Goal: Task Accomplishment & Management: Manage account settings

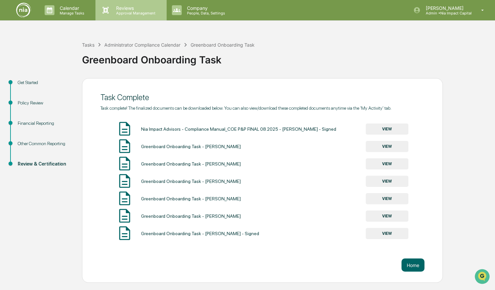
click at [135, 8] on p "Reviews" at bounding box center [135, 8] width 48 height 6
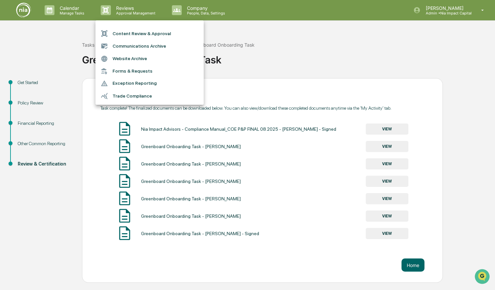
click at [121, 9] on div at bounding box center [247, 145] width 495 height 290
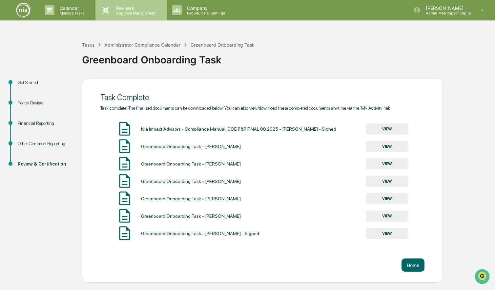
click at [121, 11] on p "Approval Management" at bounding box center [135, 13] width 48 height 5
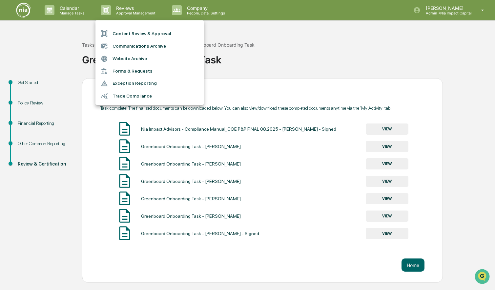
click at [55, 14] on div at bounding box center [247, 145] width 495 height 290
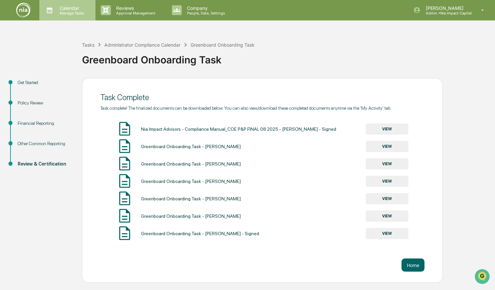
click at [60, 9] on p "Calendar" at bounding box center [70, 8] width 33 height 6
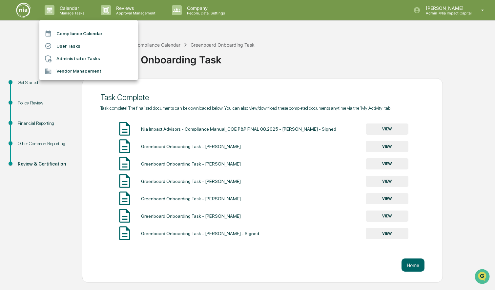
click at [67, 34] on li "Compliance Calendar" at bounding box center [88, 33] width 98 height 12
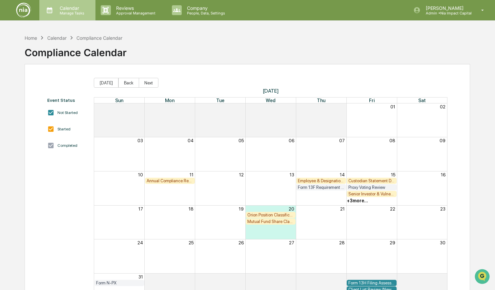
click at [67, 9] on p "Calendar" at bounding box center [70, 8] width 33 height 6
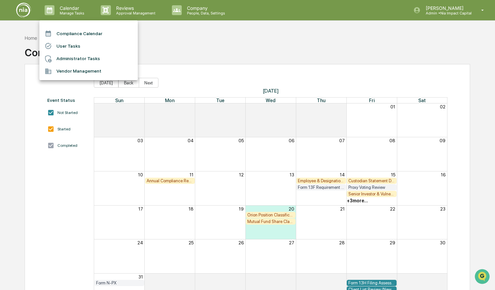
click at [66, 45] on li "User Tasks" at bounding box center [88, 46] width 98 height 12
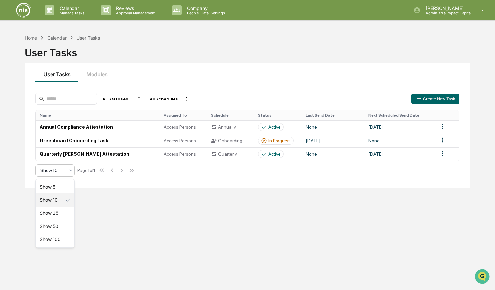
click at [69, 173] on icon at bounding box center [70, 170] width 5 height 5
click at [69, 172] on icon at bounding box center [70, 170] width 5 height 5
click at [55, 37] on div "Calendar" at bounding box center [56, 38] width 19 height 6
click at [56, 37] on div "Calendar" at bounding box center [56, 38] width 19 height 6
click at [32, 38] on div "Home" at bounding box center [31, 38] width 12 height 6
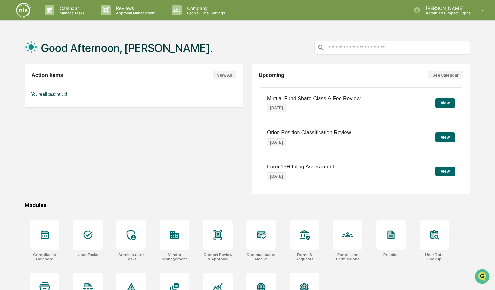
scroll to position [31, 0]
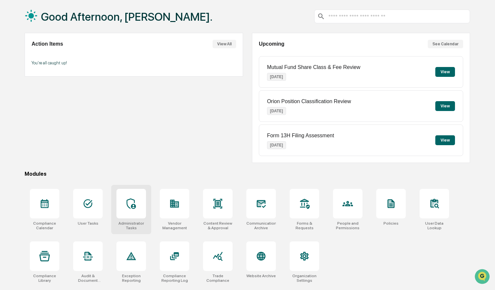
click at [130, 211] on div at bounding box center [132, 204] width 30 height 30
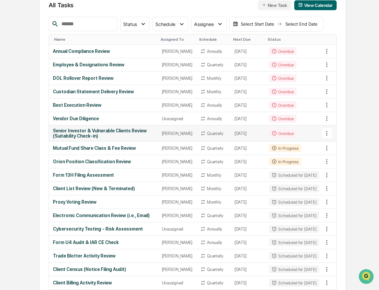
scroll to position [71, 0]
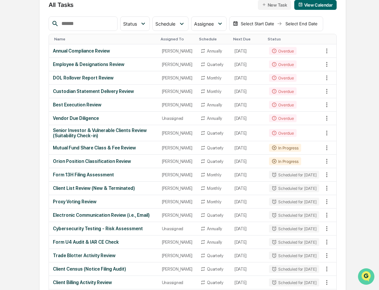
click at [361, 272] on img "Open customer support" at bounding box center [366, 276] width 16 height 13
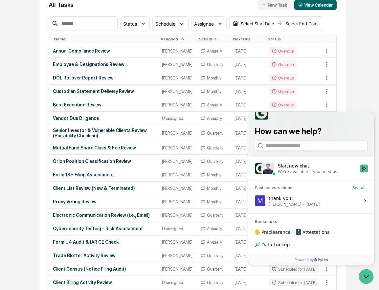
click at [297, 169] on div "Start new chat" at bounding box center [317, 165] width 78 height 7
click at [360, 172] on button "Start new chat We're available if you need us!" at bounding box center [364, 168] width 8 height 8
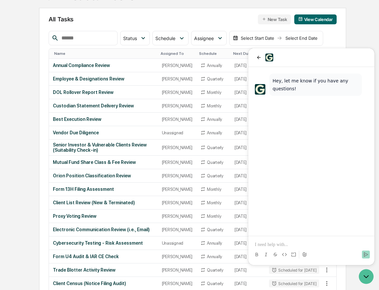
scroll to position [58, 0]
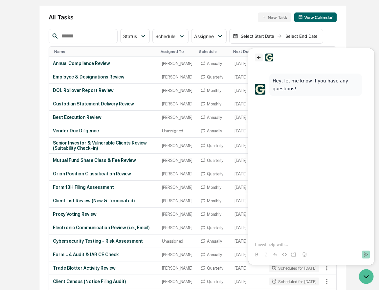
click at [259, 56] on icon "back" at bounding box center [258, 57] width 5 height 5
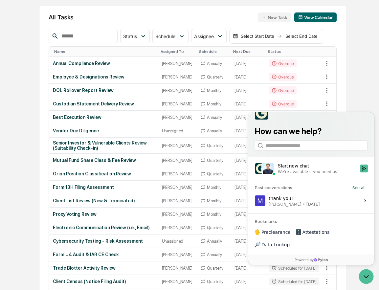
click at [289, 244] on span "Data Lookup" at bounding box center [275, 244] width 28 height 7
click at [367, 275] on icon "Open customer support" at bounding box center [366, 276] width 16 height 16
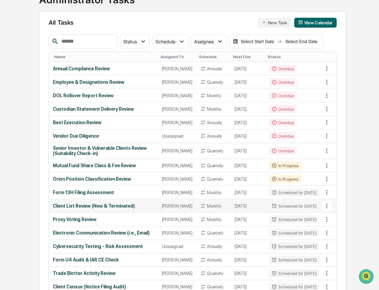
scroll to position [0, 0]
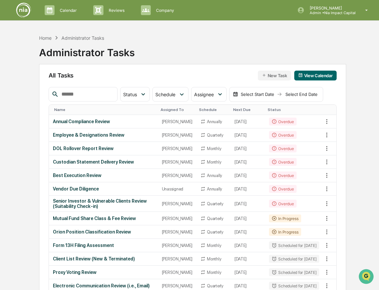
click at [174, 110] on div "Assigned To" at bounding box center [177, 109] width 33 height 5
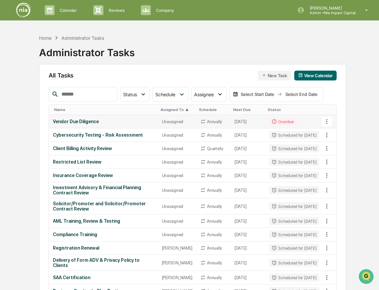
click at [173, 123] on div "Unassigned" at bounding box center [177, 121] width 31 height 5
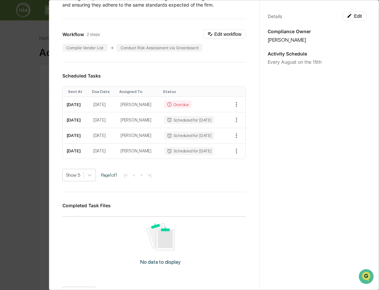
scroll to position [102, 0]
click at [287, 38] on div "Stephanie Barrett" at bounding box center [317, 40] width 98 height 6
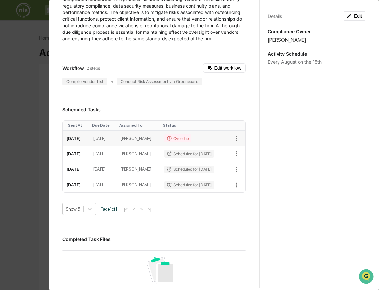
scroll to position [0, 0]
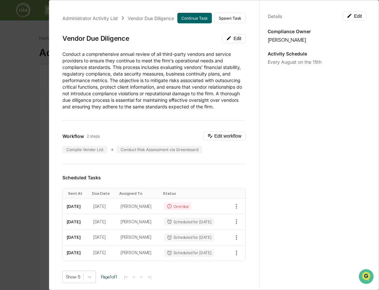
click at [143, 17] on div "Vendor Due Diligence" at bounding box center [151, 18] width 46 height 6
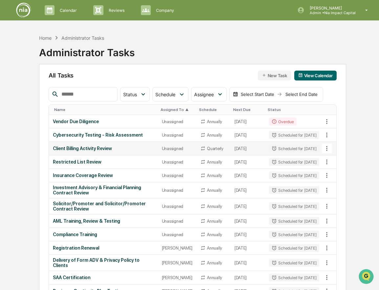
click at [171, 151] on div "Unassigned" at bounding box center [177, 148] width 31 height 5
click at [112, 9] on p "Reviews" at bounding box center [115, 10] width 24 height 5
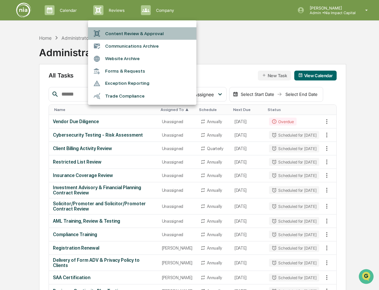
click at [119, 32] on li "Content Review & Approval" at bounding box center [142, 33] width 108 height 12
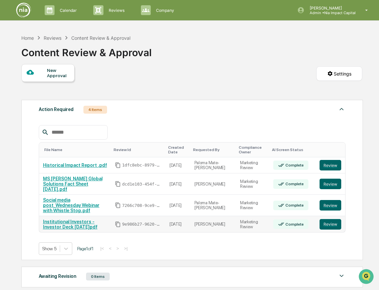
click at [93, 219] on link "Institutional Investors - Investor Deck 2025.08.6.pdf" at bounding box center [70, 224] width 54 height 11
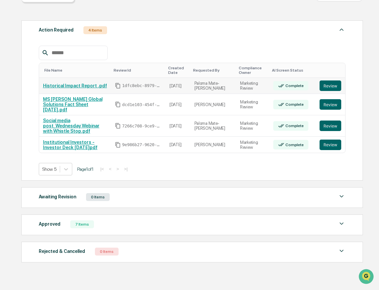
scroll to position [79, 0]
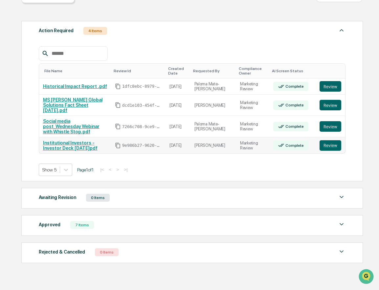
click at [80, 140] on link "Institutional Investors - Investor Deck [DATE]pdf" at bounding box center [70, 145] width 54 height 11
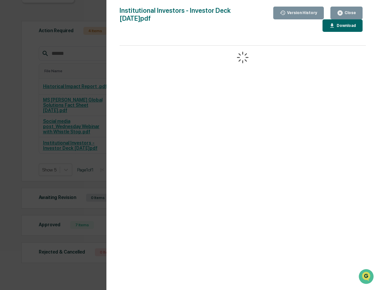
click at [340, 11] on icon "button" at bounding box center [339, 13] width 5 height 5
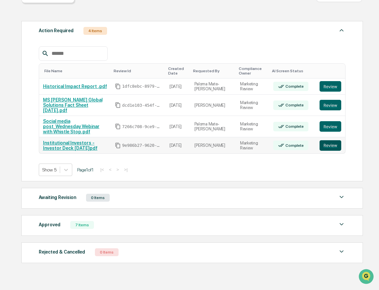
click at [334, 140] on button "Review" at bounding box center [330, 145] width 22 height 11
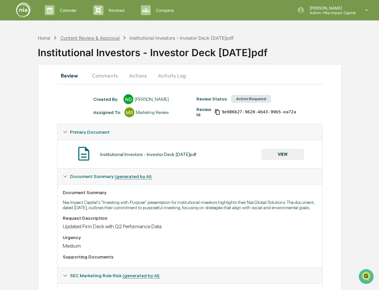
click at [113, 37] on div "Content Review & Approval" at bounding box center [89, 38] width 59 height 6
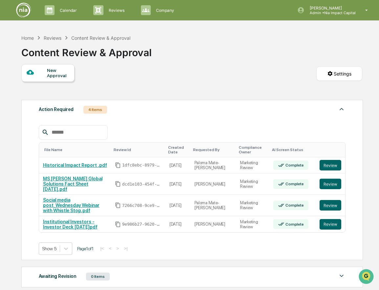
click at [87, 38] on div "Content Review & Approval" at bounding box center [100, 38] width 59 height 6
click at [24, 9] on img at bounding box center [24, 10] width 16 height 16
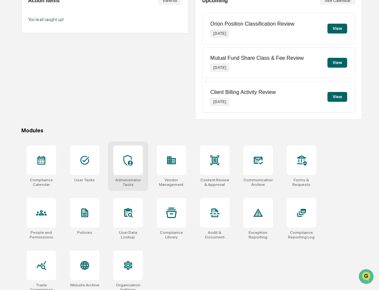
scroll to position [82, 0]
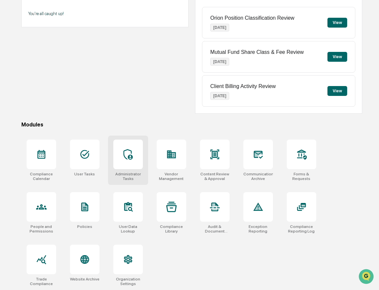
click at [132, 156] on icon at bounding box center [128, 154] width 11 height 11
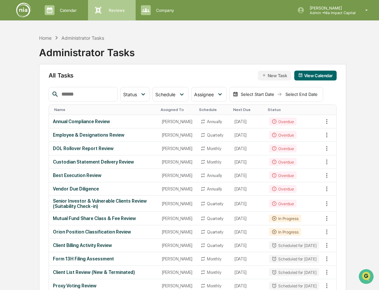
click at [117, 11] on p "Reviews" at bounding box center [115, 10] width 24 height 5
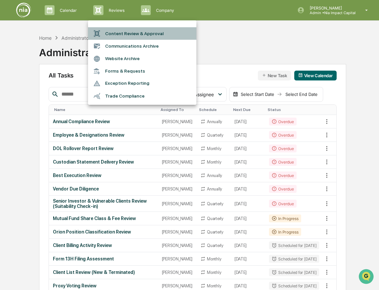
click at [150, 32] on li "Content Review & Approval" at bounding box center [142, 33] width 108 height 12
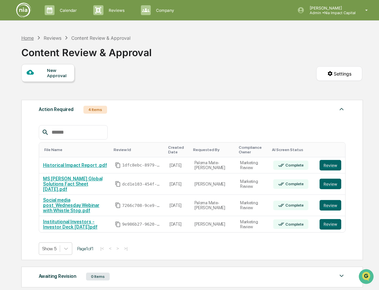
click at [31, 38] on div "Home" at bounding box center [27, 38] width 12 height 6
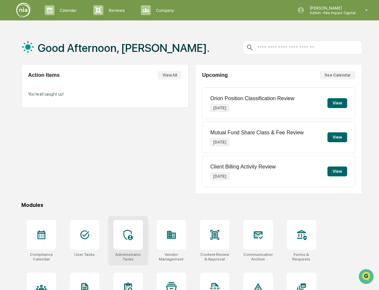
click at [136, 233] on div at bounding box center [128, 235] width 30 height 30
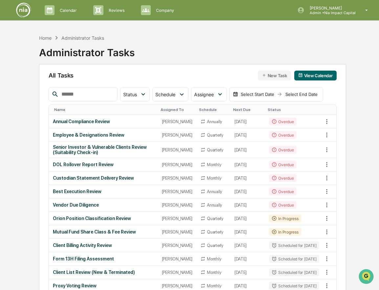
click at [167, 109] on div "Assigned To" at bounding box center [177, 109] width 33 height 5
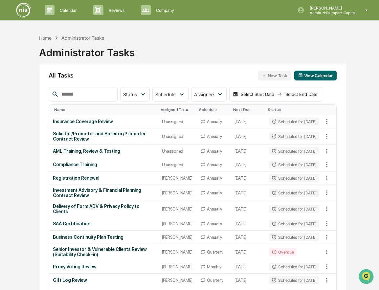
click at [292, 111] on div "Status" at bounding box center [294, 109] width 53 height 5
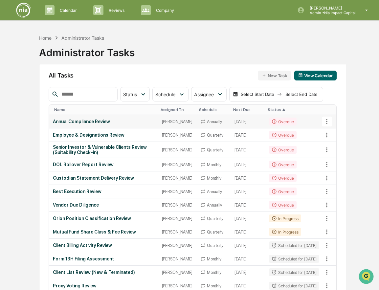
click at [236, 121] on td "August 11, 2025" at bounding box center [247, 121] width 35 height 13
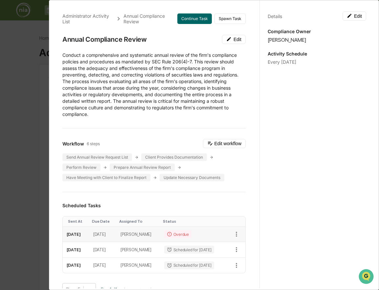
click at [182, 234] on div "Overdue" at bounding box center [177, 234] width 27 height 8
click at [234, 235] on icon "button" at bounding box center [236, 233] width 7 height 7
click at [291, 207] on div at bounding box center [189, 145] width 379 height 290
click at [180, 234] on div "Overdue" at bounding box center [177, 234] width 27 height 8
click at [78, 234] on td "August 11, 2025" at bounding box center [76, 233] width 27 height 15
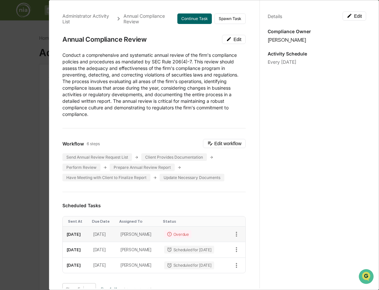
click at [101, 236] on td "August 15, 2025" at bounding box center [102, 233] width 27 height 15
click at [106, 236] on td "August 15, 2025" at bounding box center [102, 233] width 27 height 15
click at [33, 84] on div "Administrator Activity List Annual Compliance Review Continue Task Spawn Task A…" at bounding box center [189, 145] width 379 height 290
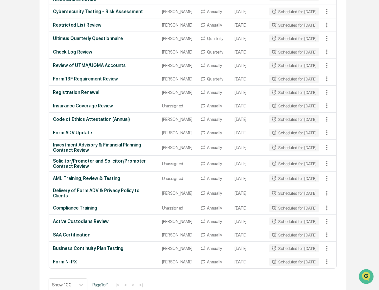
scroll to position [374, 0]
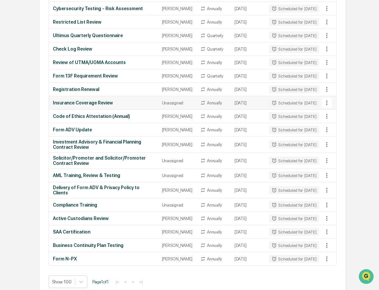
click at [171, 105] on div "Unassigned" at bounding box center [177, 102] width 31 height 5
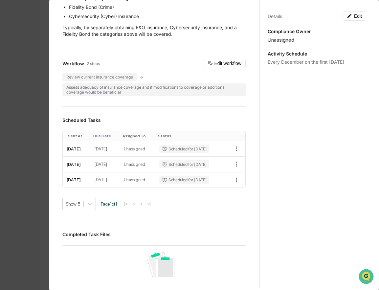
scroll to position [0, 0]
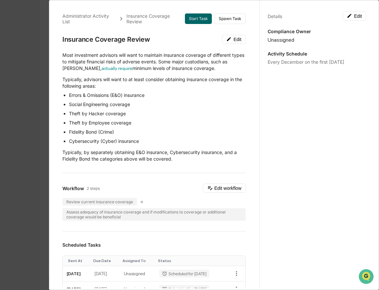
click at [305, 32] on p "Compliance Owner" at bounding box center [317, 32] width 98 height 6
click at [360, 15] on button "Edit" at bounding box center [354, 15] width 24 height 9
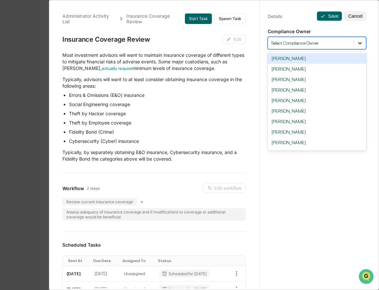
click at [360, 43] on icon at bounding box center [360, 43] width 4 height 2
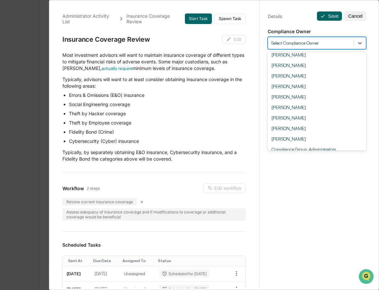
scroll to position [2, 0]
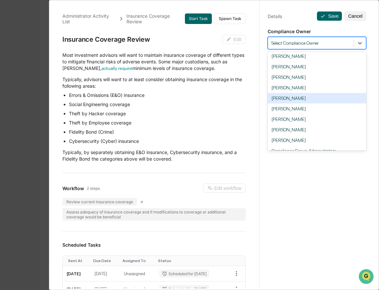
click at [338, 102] on div "[PERSON_NAME]" at bounding box center [317, 98] width 98 height 11
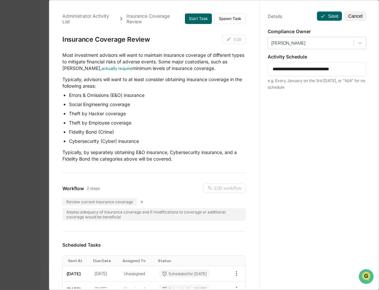
click at [343, 68] on textarea "**********" at bounding box center [316, 69] width 89 height 7
drag, startPoint x: 309, startPoint y: 69, endPoint x: 286, endPoint y: 69, distance: 22.6
click at [286, 69] on textarea "**********" at bounding box center [316, 69] width 89 height 7
type textarea "**********"
click at [330, 16] on button "Save" at bounding box center [329, 15] width 25 height 9
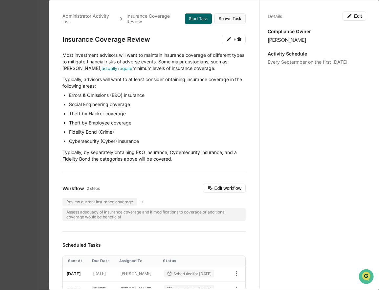
click at [230, 17] on button "Spawn Task" at bounding box center [229, 18] width 31 height 11
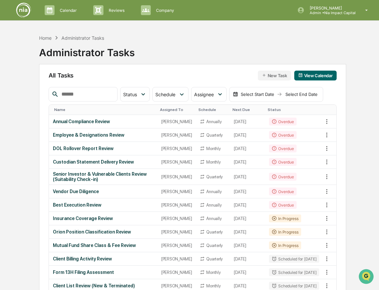
click at [173, 109] on div "Assigned To" at bounding box center [176, 109] width 33 height 5
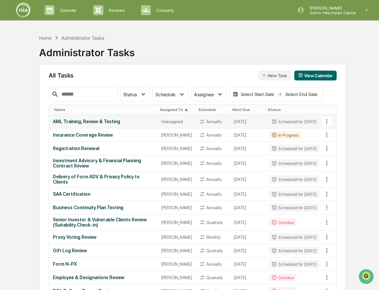
click at [162, 121] on div "Unassigned" at bounding box center [176, 121] width 31 height 5
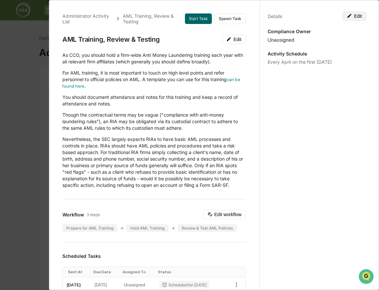
click at [356, 15] on button "Edit" at bounding box center [354, 15] width 24 height 9
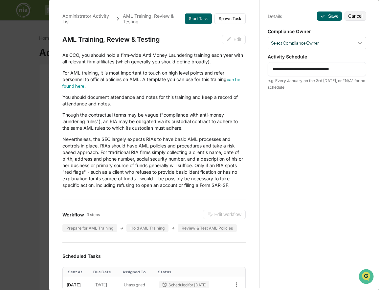
click at [360, 44] on icon at bounding box center [360, 43] width 4 height 2
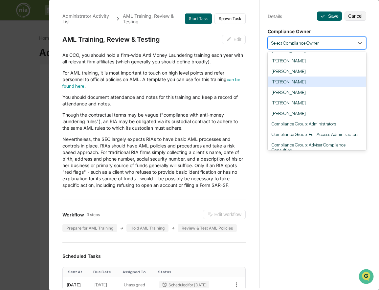
scroll to position [20, 0]
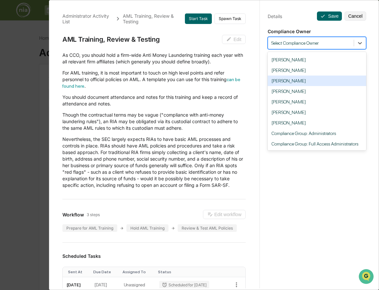
click at [319, 86] on div "[PERSON_NAME]" at bounding box center [317, 80] width 98 height 11
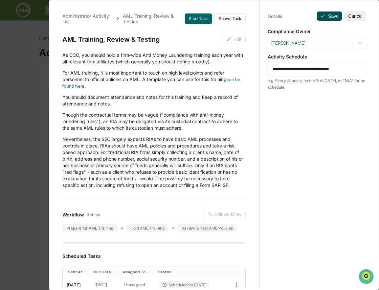
click at [331, 15] on button "Save" at bounding box center [329, 15] width 25 height 9
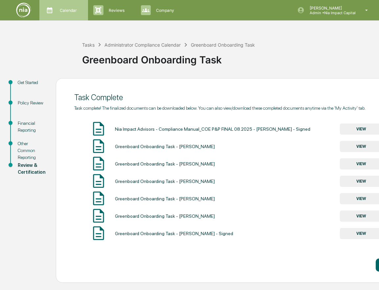
click at [65, 8] on p "Calendar" at bounding box center [67, 10] width 26 height 5
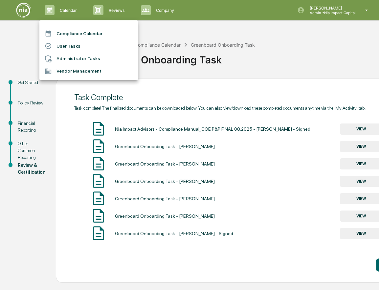
click at [106, 12] on div at bounding box center [189, 145] width 379 height 290
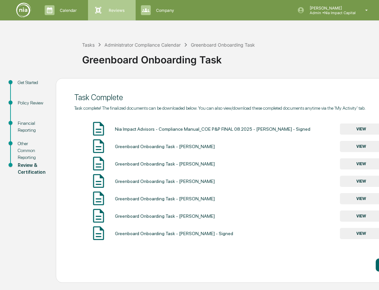
click at [98, 8] on icon at bounding box center [98, 10] width 10 height 10
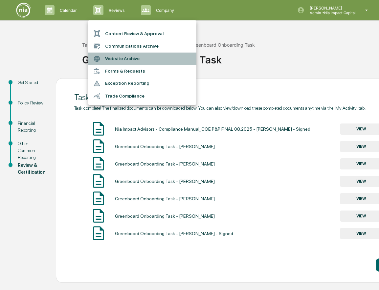
click at [113, 57] on li "Website Archive" at bounding box center [142, 59] width 108 height 12
